Goal: Information Seeking & Learning: Learn about a topic

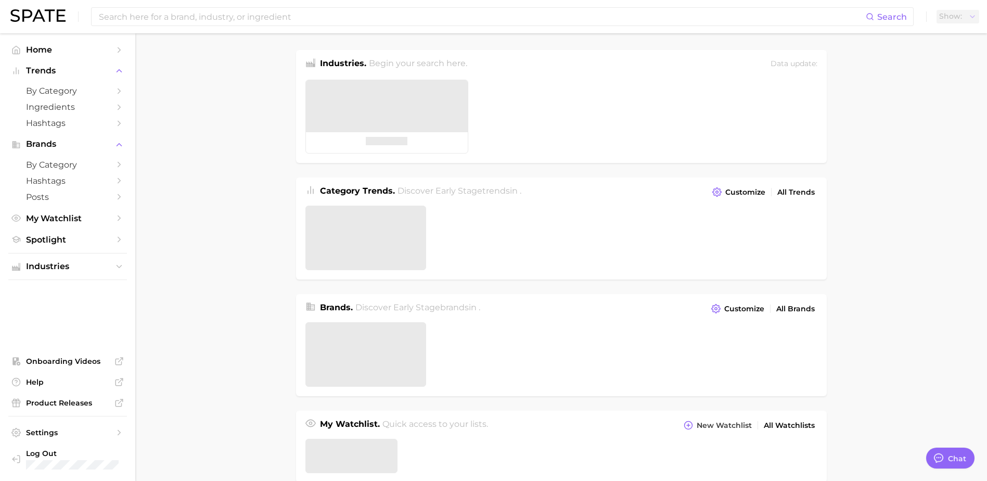
type textarea "x"
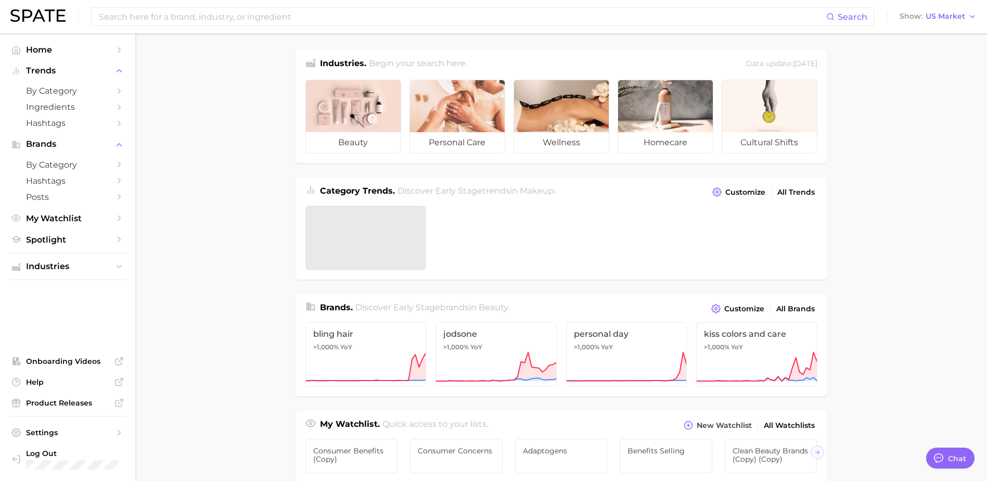
click at [880, 146] on main "Industries. Begin your search here. Data update: [DATE] beauty personal care we…" at bounding box center [561, 439] width 852 height 812
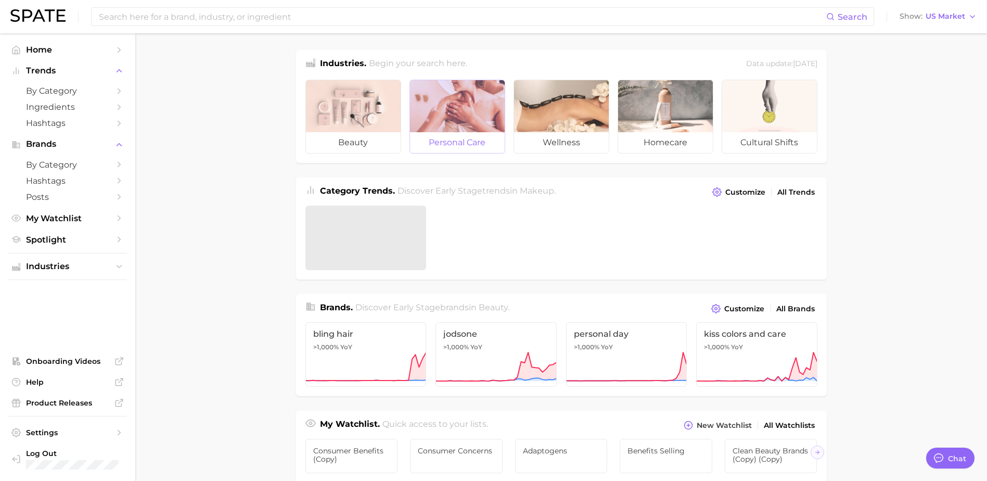
click at [445, 119] on div at bounding box center [457, 106] width 95 height 52
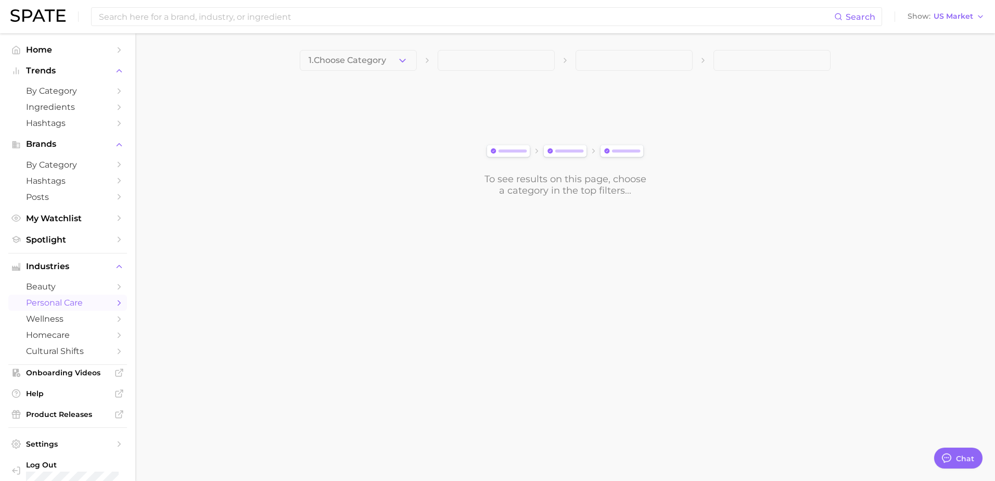
click at [611, 118] on div "To see results on this page, choose a category in the top filters..." at bounding box center [565, 138] width 531 height 116
click at [355, 63] on span "1. Choose Category" at bounding box center [347, 60] width 78 height 9
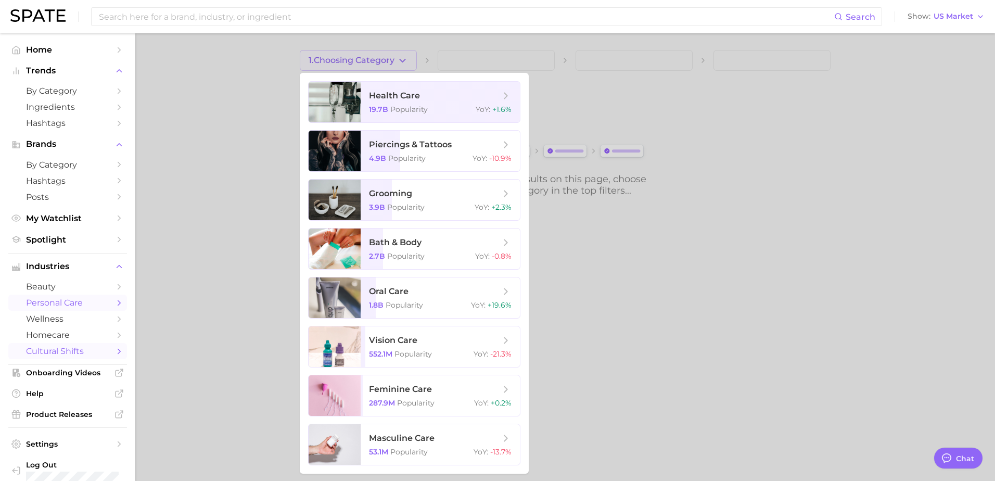
click at [76, 354] on span "cultural shifts" at bounding box center [67, 351] width 83 height 10
